Goal: Task Accomplishment & Management: Complete application form

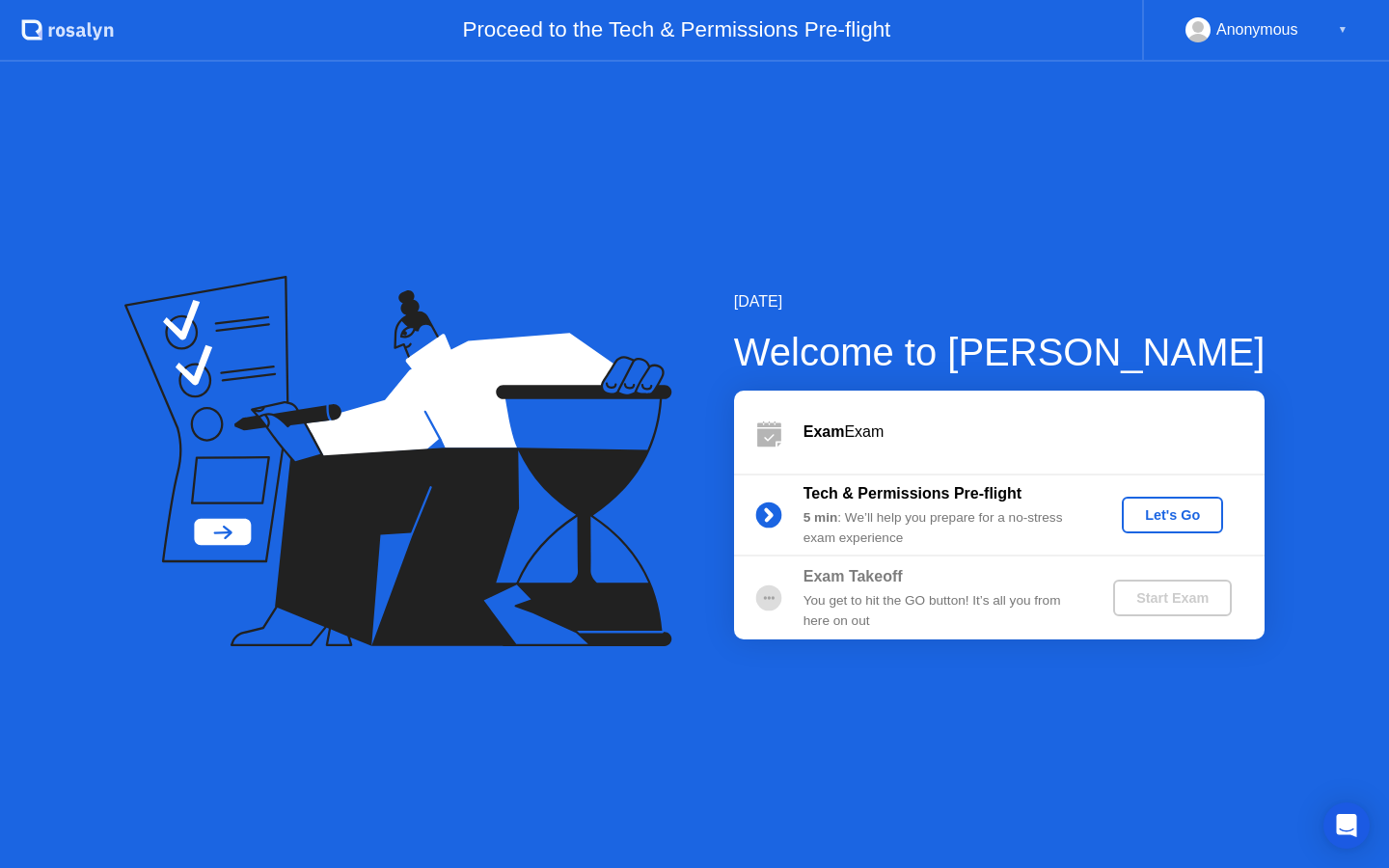
click at [1188, 514] on div "Let's Go" at bounding box center [1172, 515] width 86 height 16
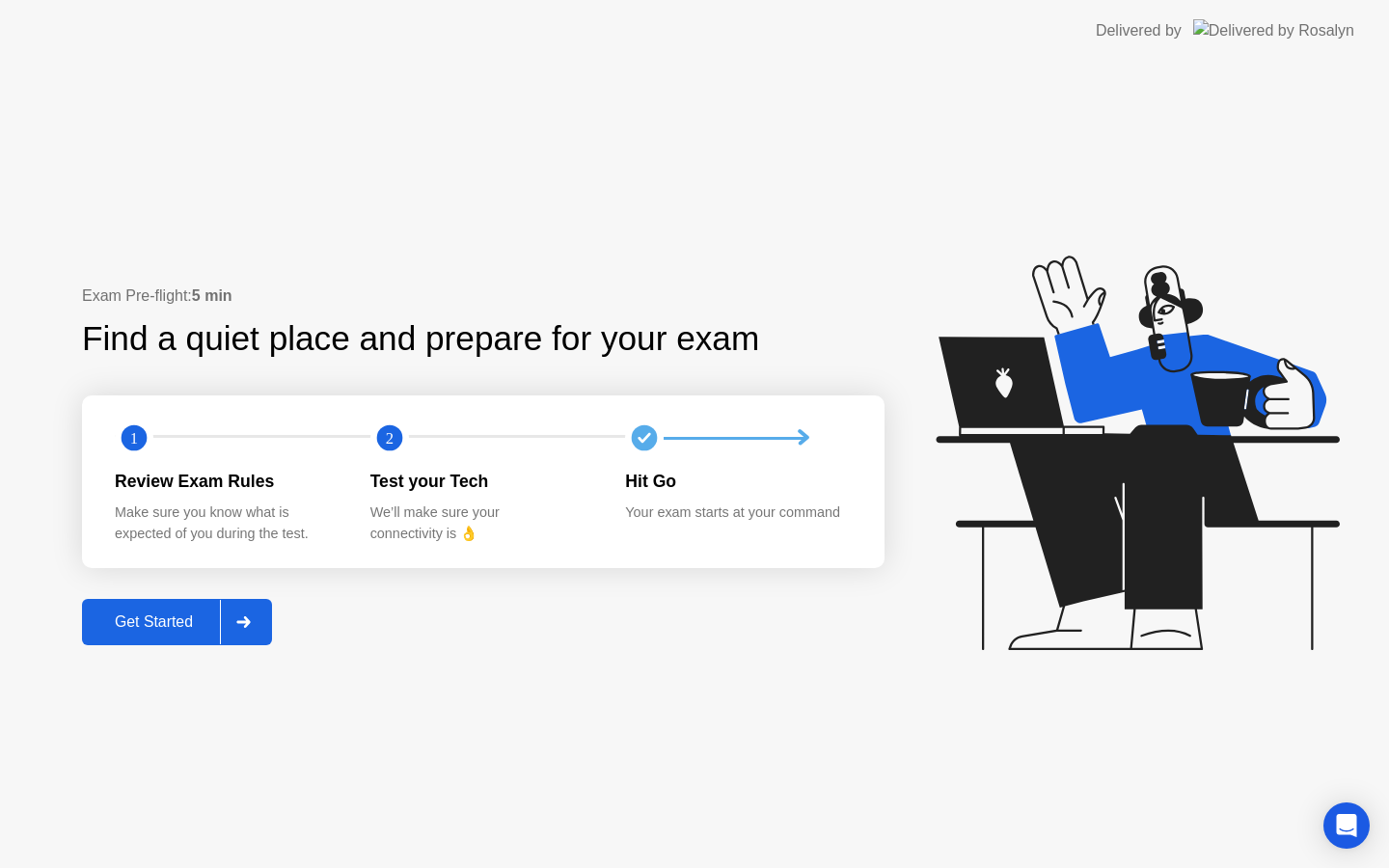
click at [168, 613] on div "Get Started" at bounding box center [154, 622] width 132 height 17
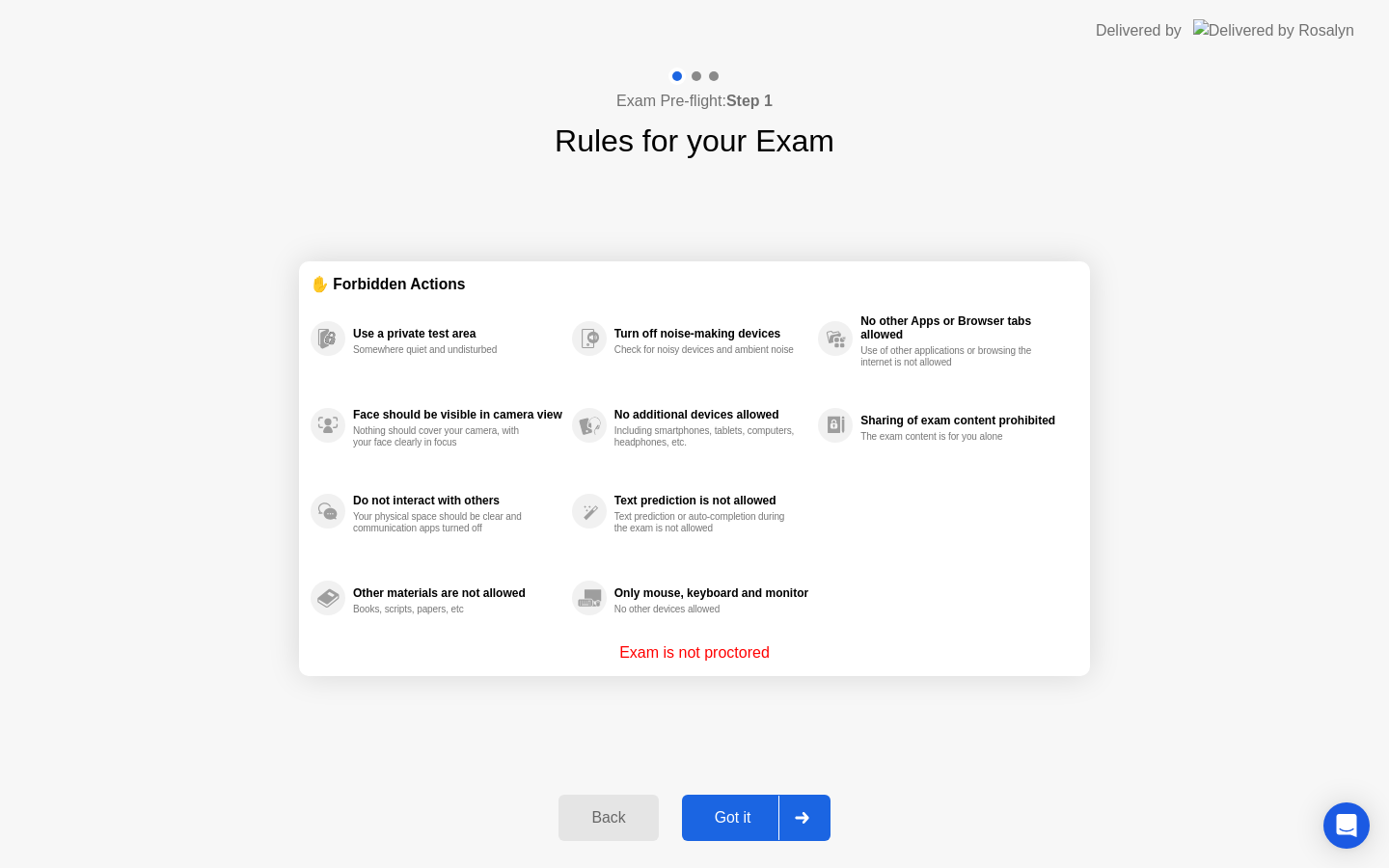
click at [733, 822] on div "Got it" at bounding box center [733, 818] width 91 height 17
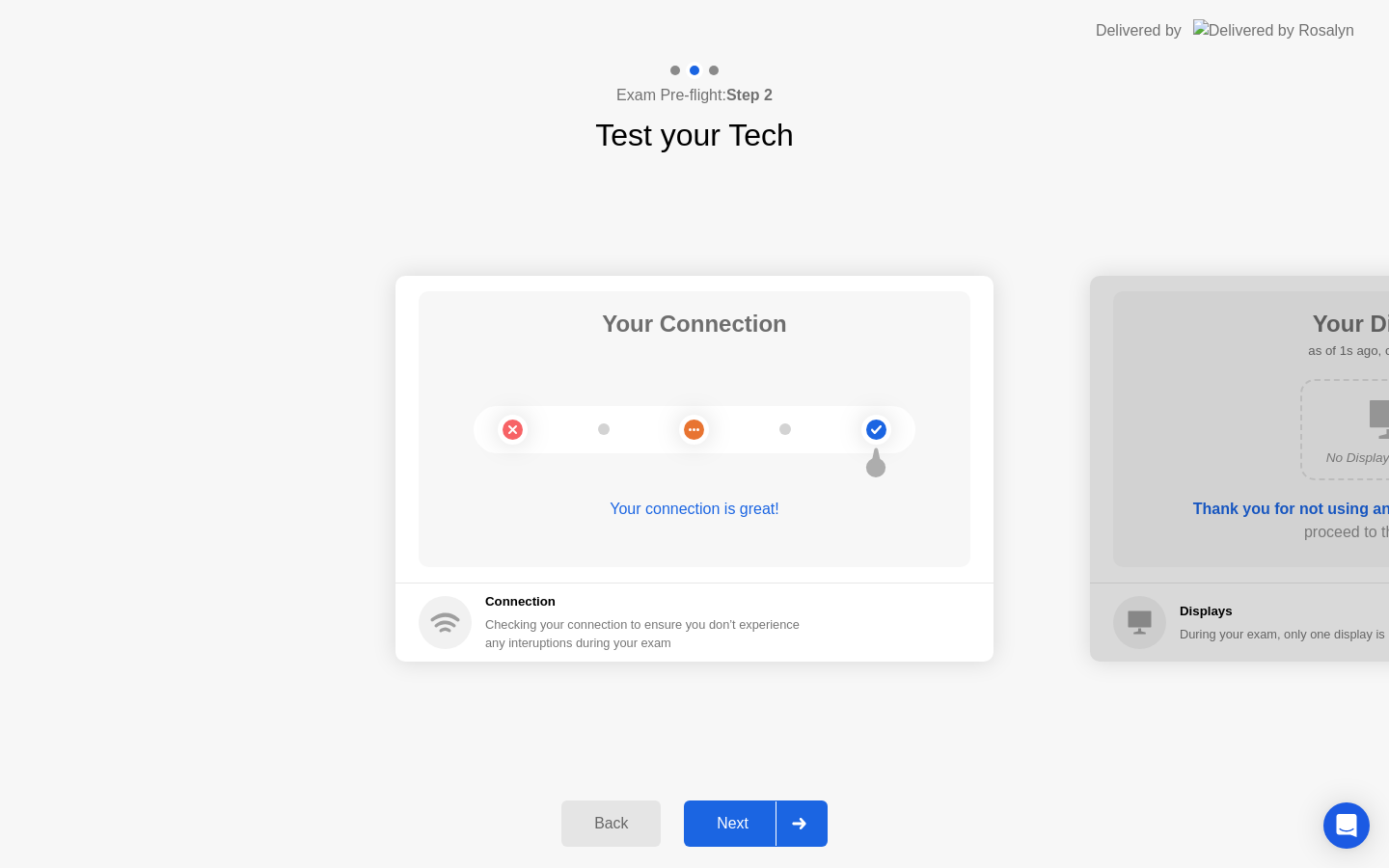
click at [720, 819] on div "Next" at bounding box center [732, 823] width 86 height 17
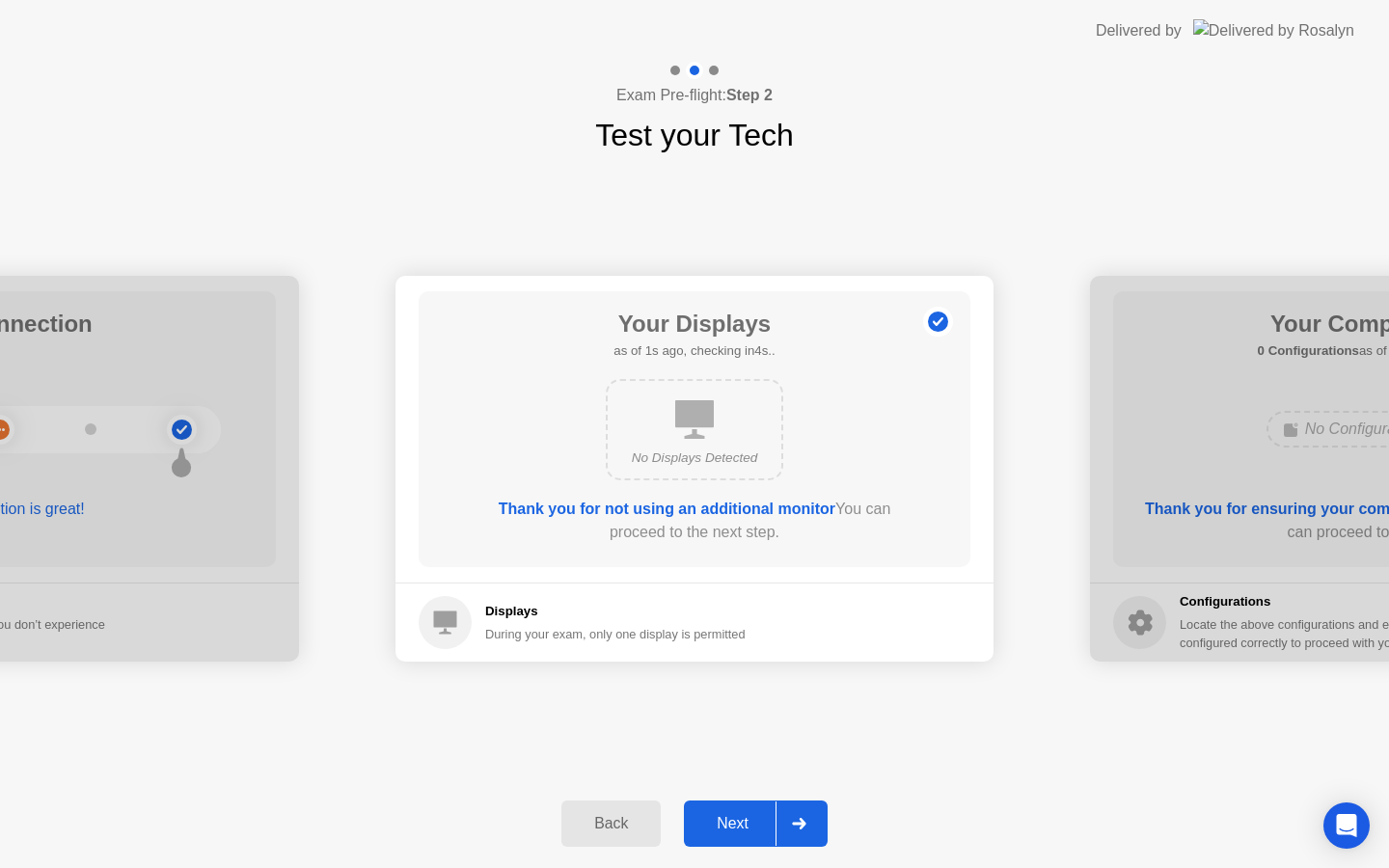
click at [725, 823] on div "Next" at bounding box center [732, 823] width 86 height 17
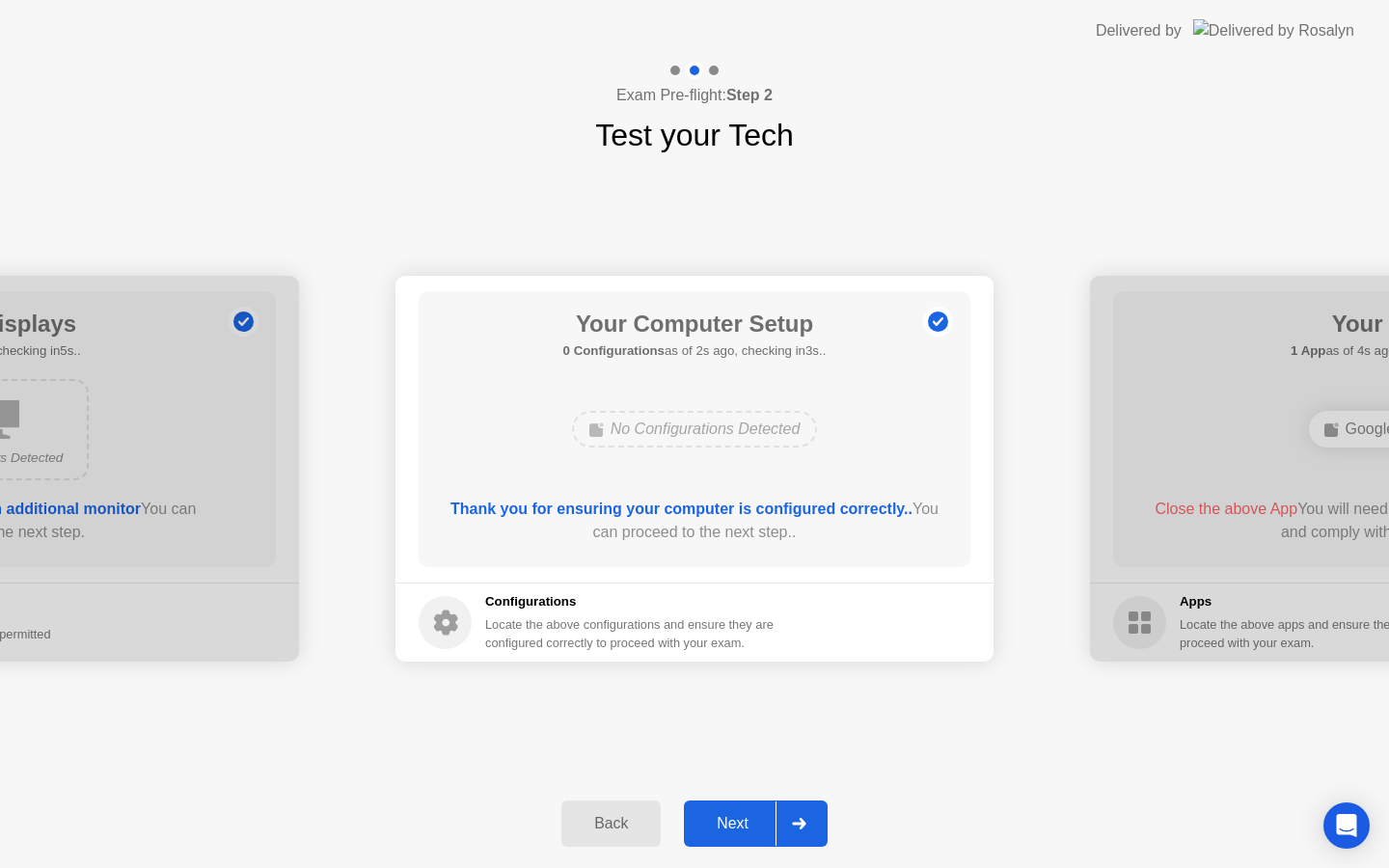
click at [739, 827] on div "Next" at bounding box center [732, 823] width 86 height 17
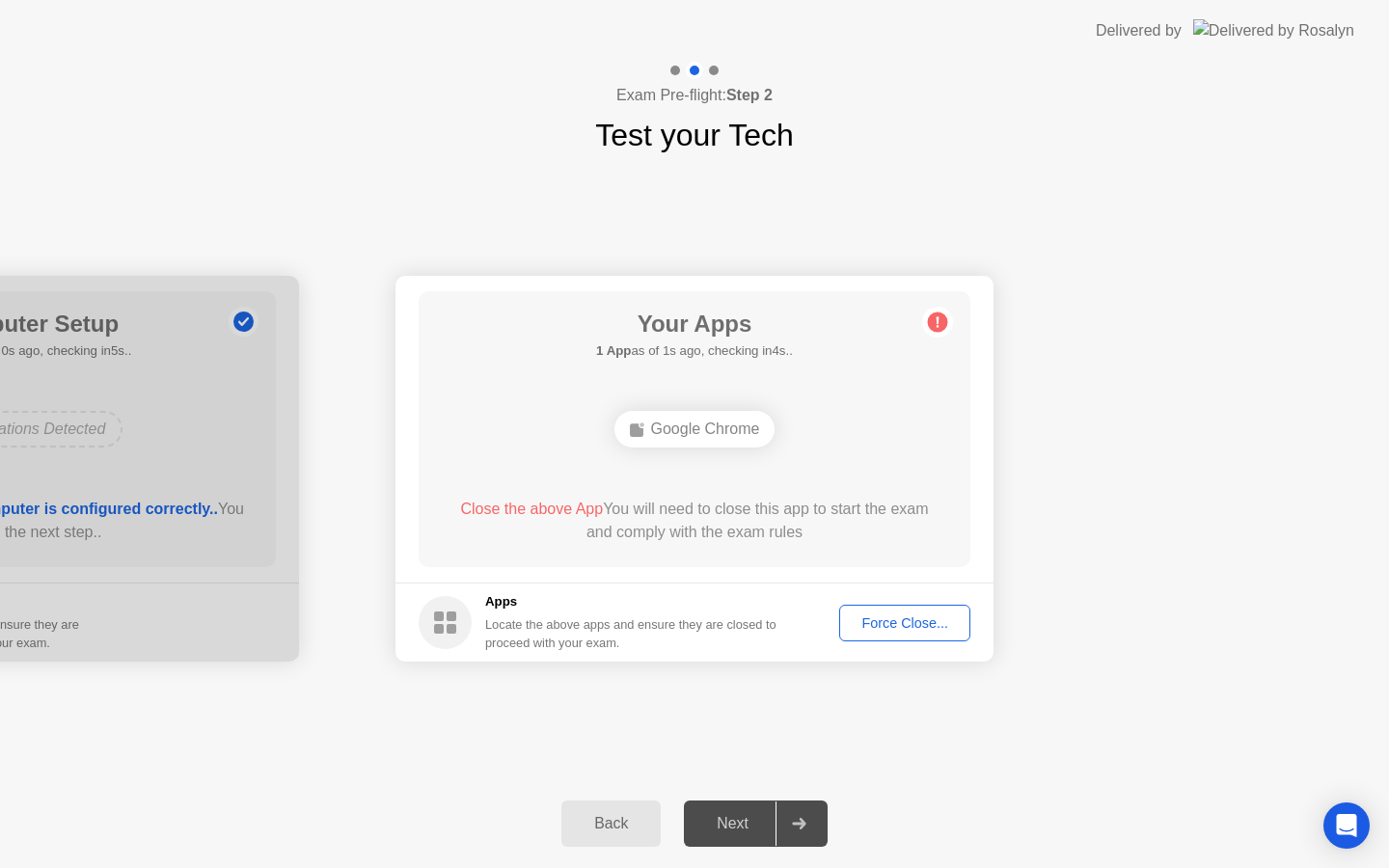
click at [886, 626] on div "Force Close..." at bounding box center [904, 623] width 117 height 16
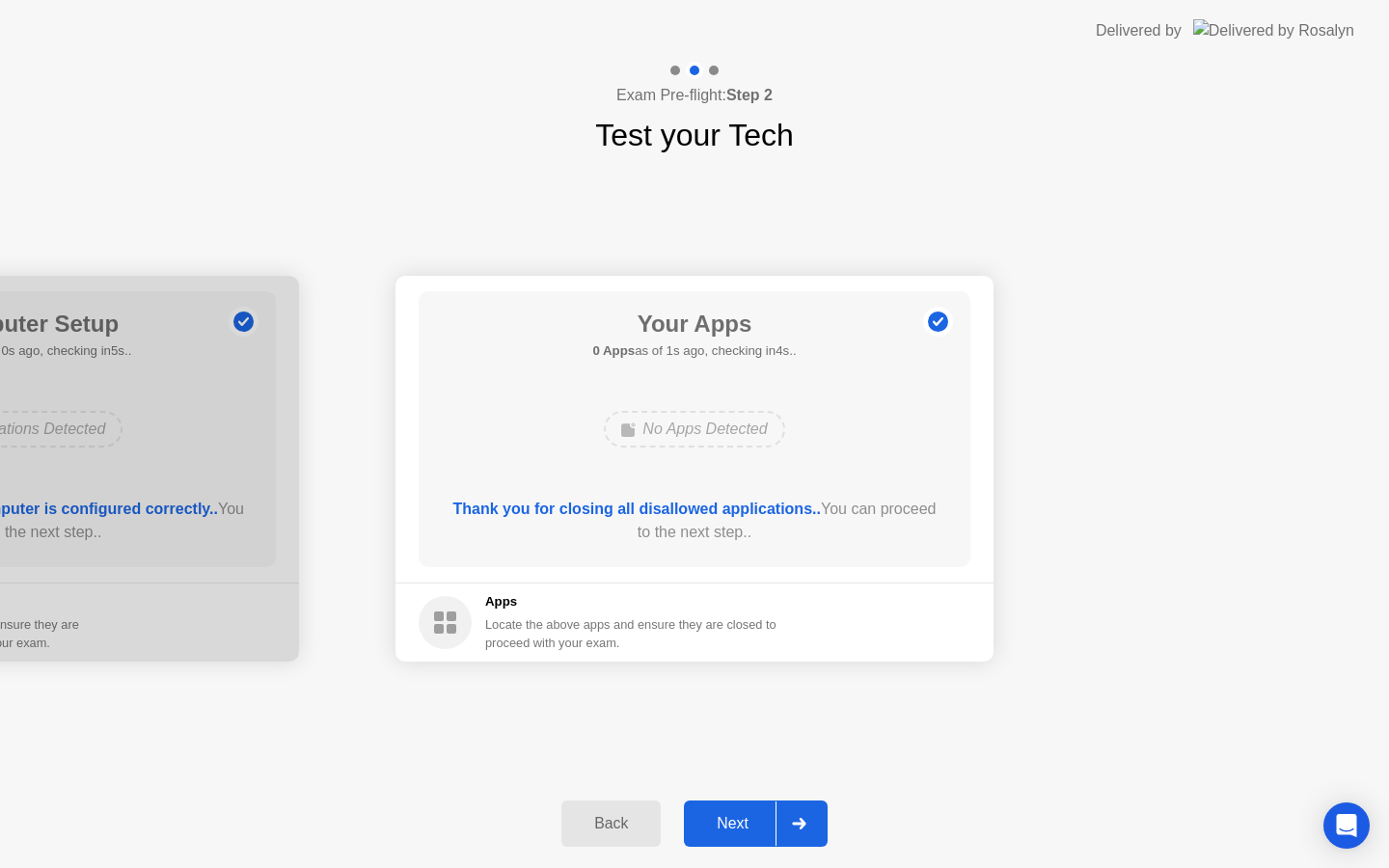
click at [733, 828] on div "Next" at bounding box center [732, 823] width 86 height 17
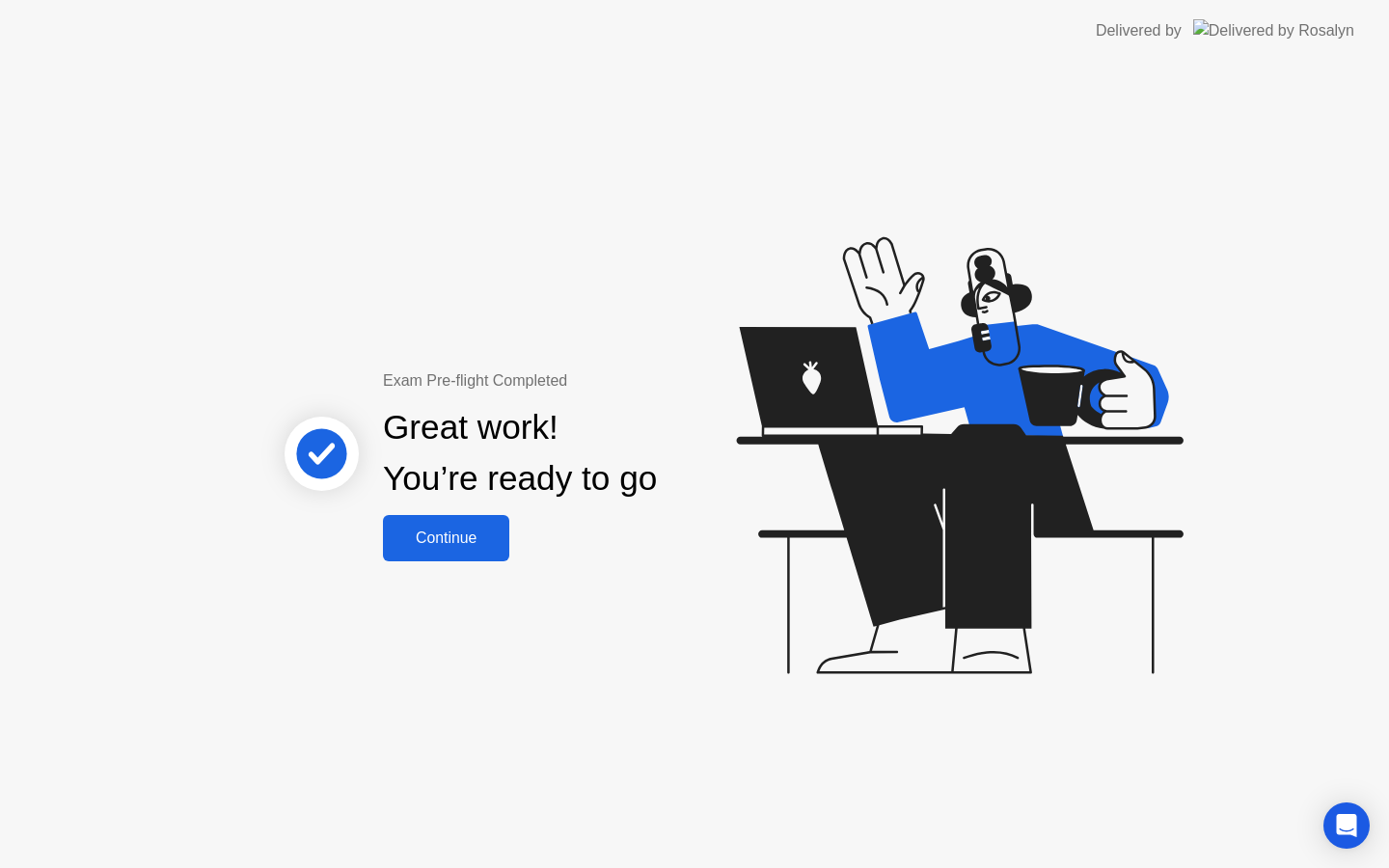
click at [478, 538] on div "Continue" at bounding box center [446, 539] width 114 height 17
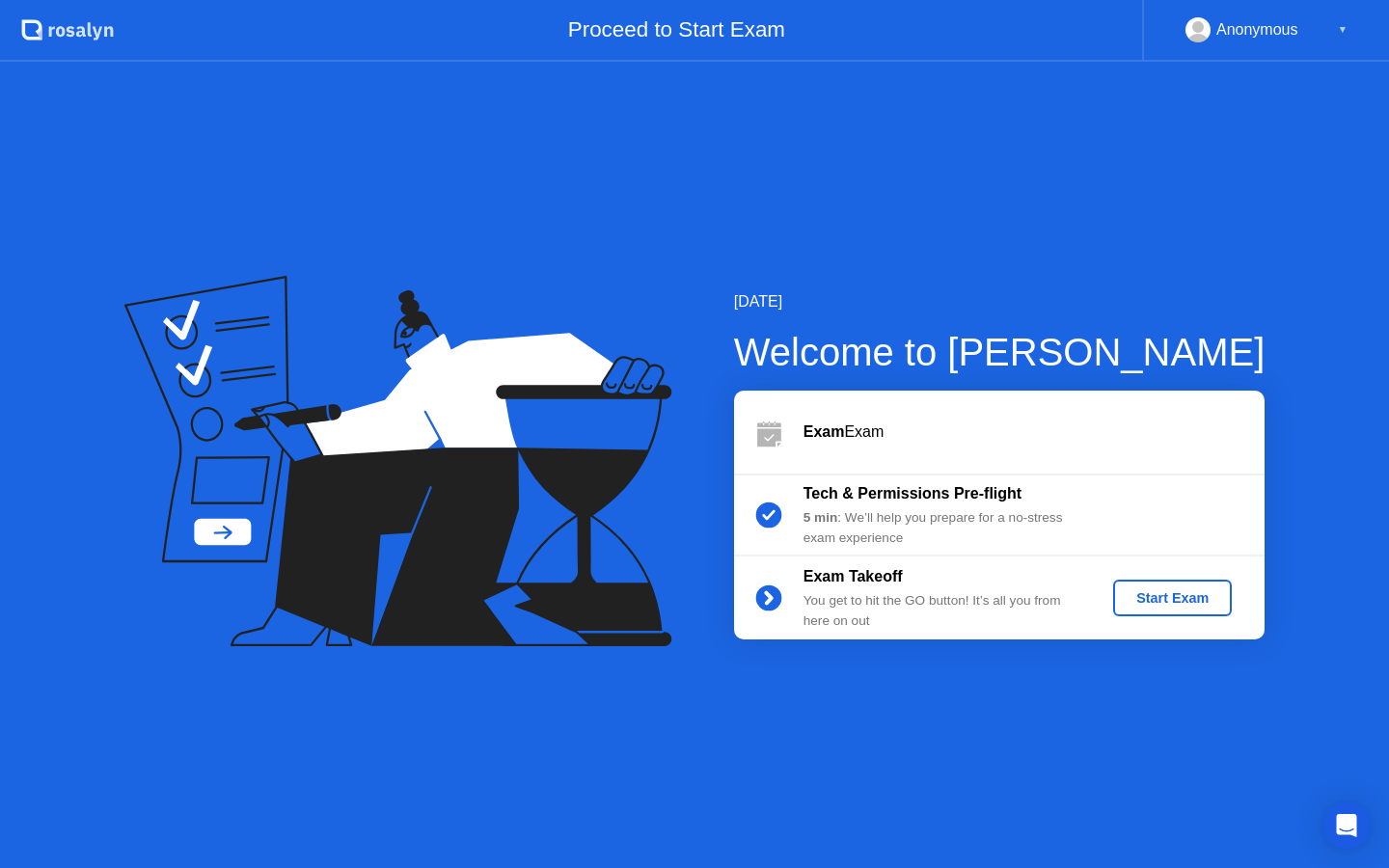
click at [1170, 600] on div "Start Exam" at bounding box center [1172, 598] width 104 height 16
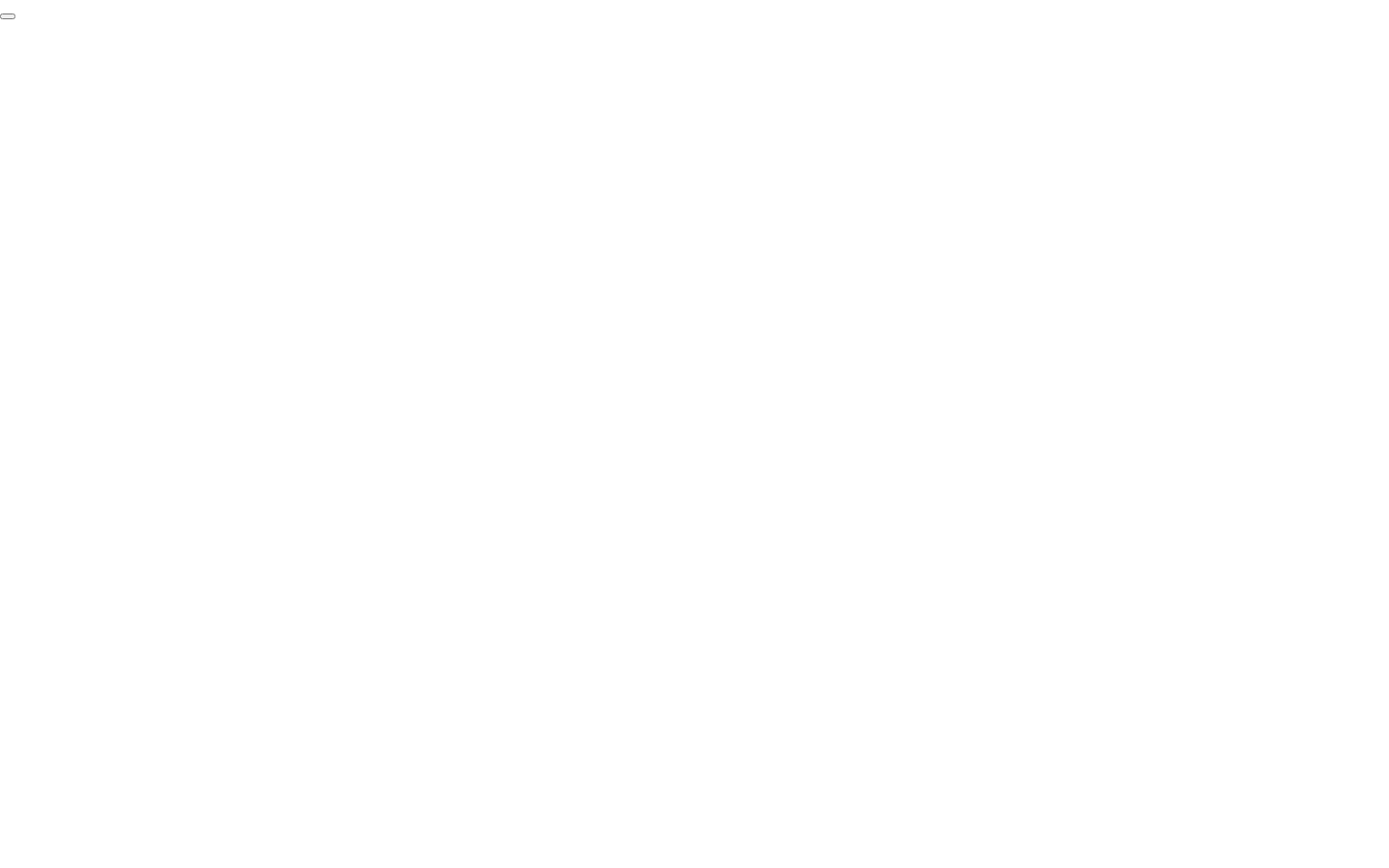
click div "End Proctoring Session"
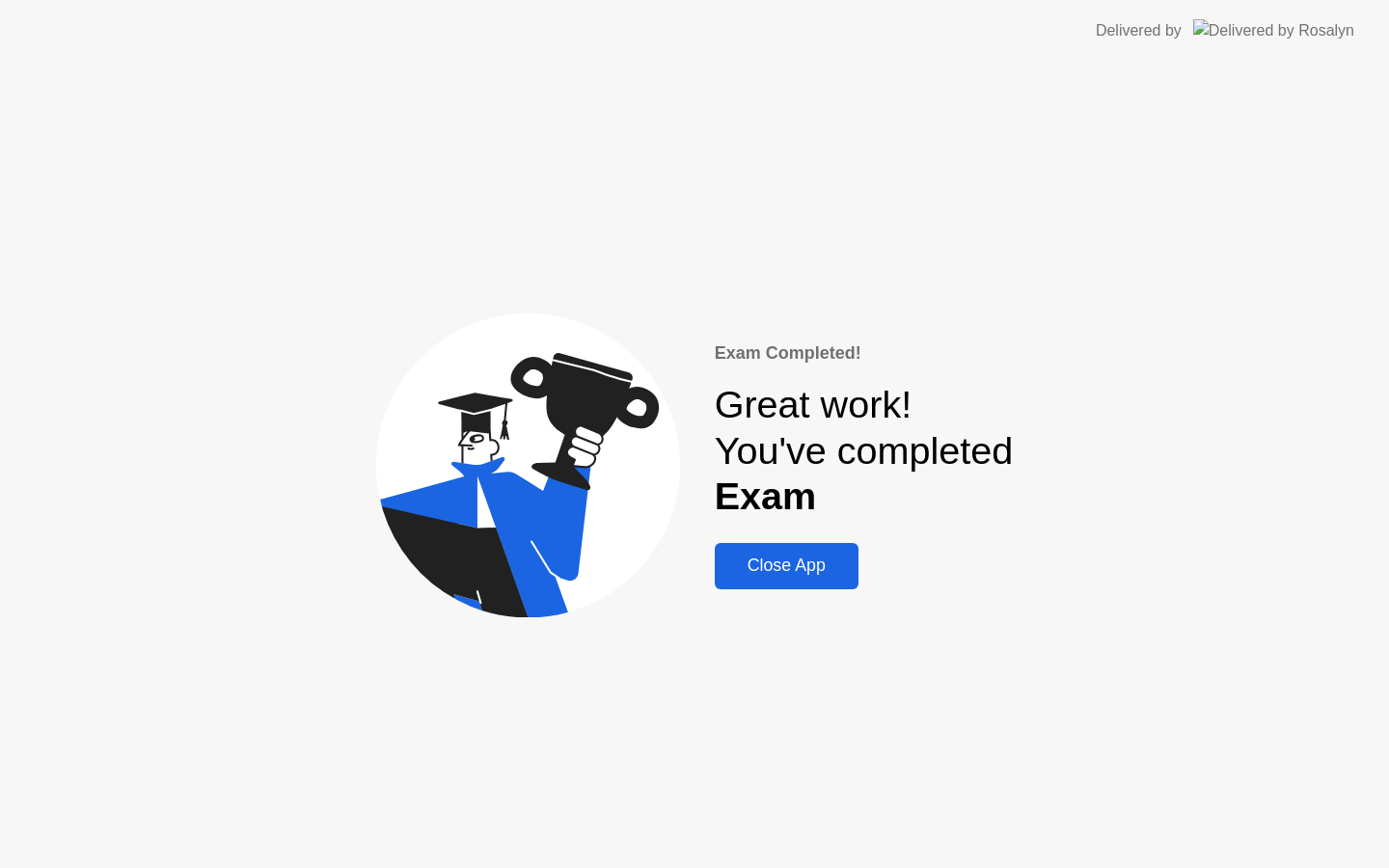
click at [791, 572] on div "Close App" at bounding box center [787, 565] width 132 height 20
